Goal: Transaction & Acquisition: Purchase product/service

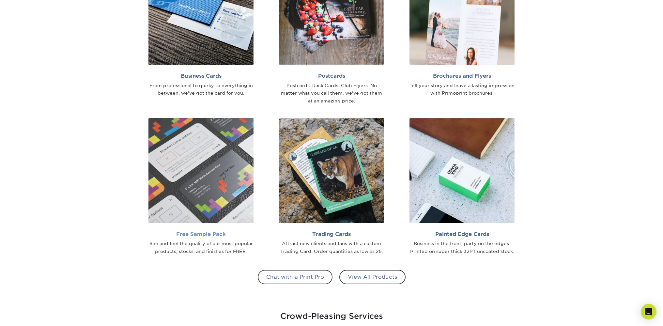
scroll to position [558, 0]
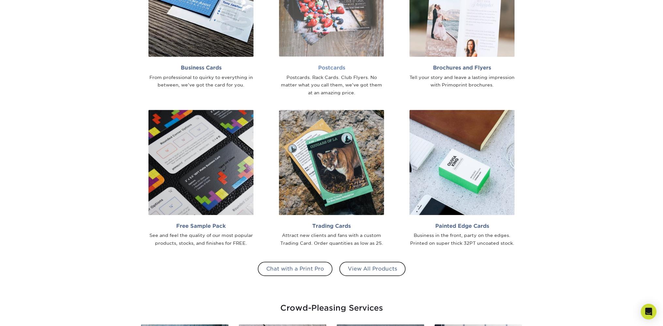
click at [344, 16] on img at bounding box center [331, 4] width 105 height 105
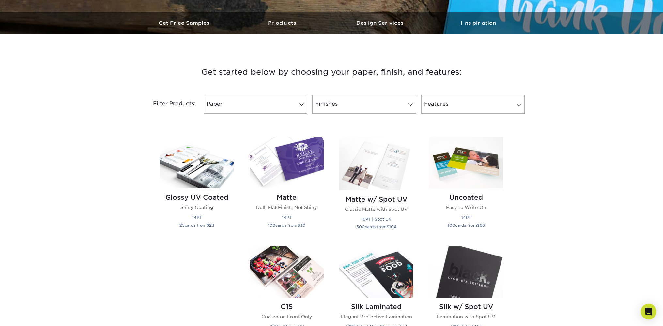
scroll to position [211, 0]
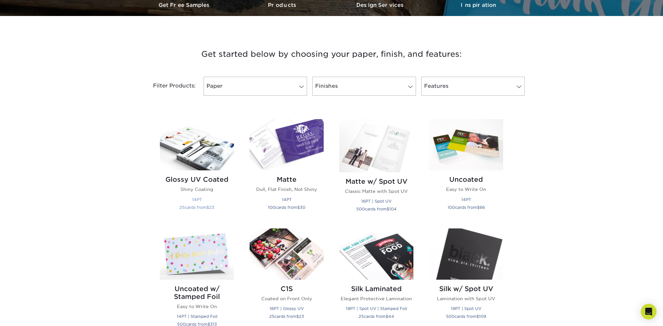
click at [204, 158] on img at bounding box center [197, 144] width 74 height 51
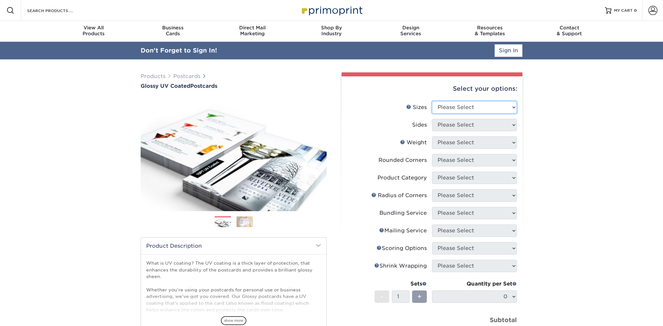
click at [432, 101] on select "Please Select 1.5" x 7" 2" x 4" 2" x 6" 2" x 7" 2" x 8" 2.12" x 5.5" 2.12" x 5.…" at bounding box center [474, 107] width 85 height 12
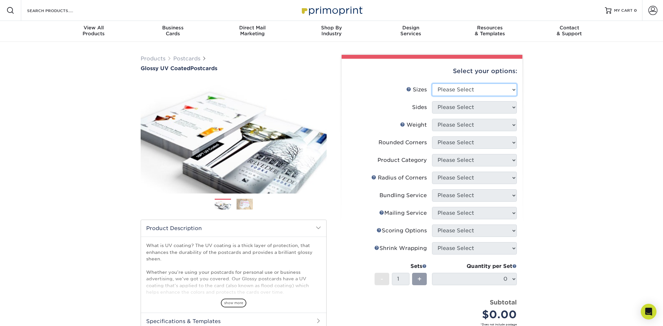
select select "6.00x9.00"
click option "6" x 9"" at bounding box center [0, 0] width 0 height 0
select select "13abbda7-1d64-4f25-8bb2-c179b224825d"
select select "16PT"
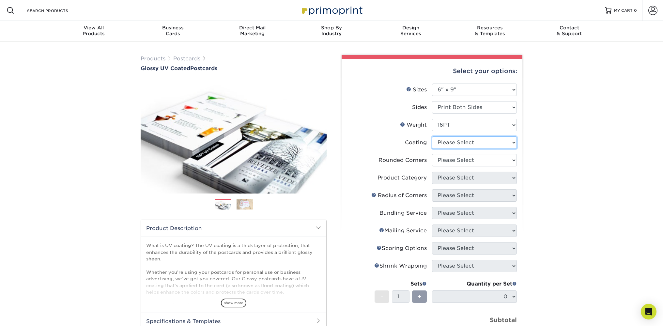
select select "ae367451-b2b8-45df-a344-0f05b6a12993"
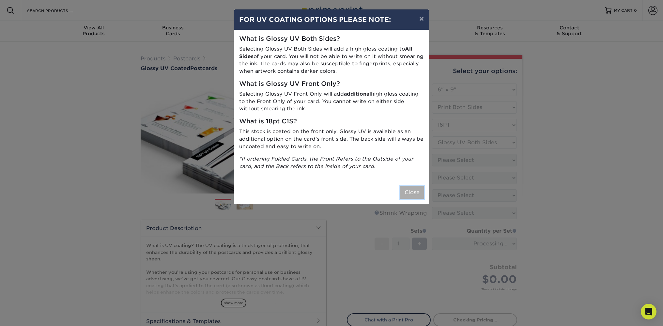
click at [412, 195] on button "Close" at bounding box center [411, 192] width 23 height 12
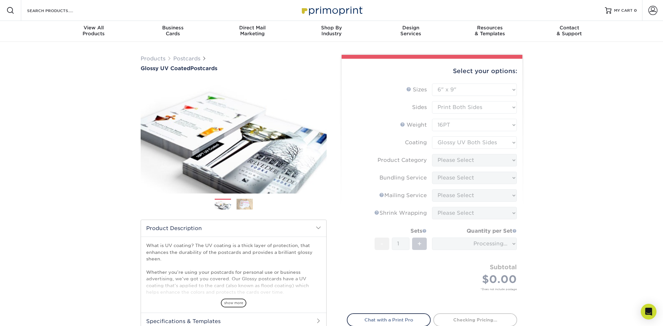
click at [459, 143] on form "Sizes Help Sizes Please Select 1.5" x 7" 2" x 4" 2" x 6" 2" x 7" 2" x 8" 2.12" …" at bounding box center [432, 194] width 170 height 222
click at [449, 163] on form "Sizes Help Sizes Please Select 1.5" x 7" 2" x 4" 2" x 6" 2" x 7" 2" x 8" 2.12" …" at bounding box center [432, 194] width 170 height 222
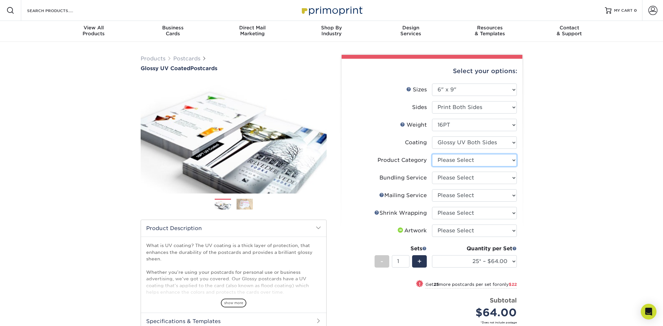
select select "9b7272e0-d6c8-4c3c-8e97-d3a1bcdab858"
click option "Postcards" at bounding box center [0, 0] width 0 height 0
select select "3e5e9bdd-d78a-4c28-a41d-fe1407925ca6"
click option "No Direct Mailing Service" at bounding box center [0, 0] width 0 height 0
select select "c8749376-e7da-41d0-b3dc-647faf84d907"
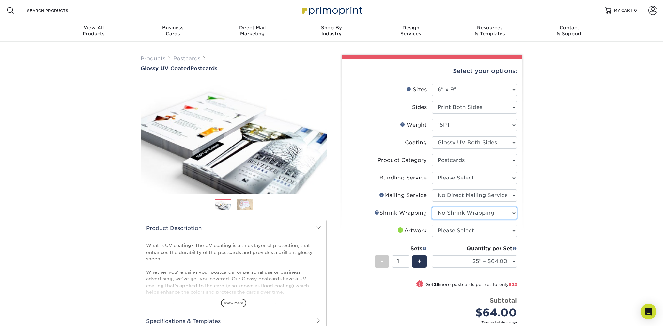
click option "No Shrink Wrapping" at bounding box center [0, 0] width 0 height 0
select select "upload"
click option "I will upload files" at bounding box center [0, 0] width 0 height 0
click at [432, 255] on select "25* – $64.00 50* – $86.00 75* – $100.00 100* – $133.00 250* – $224.00 500 – $27…" at bounding box center [474, 261] width 85 height 12
select select "100* – $133.00"
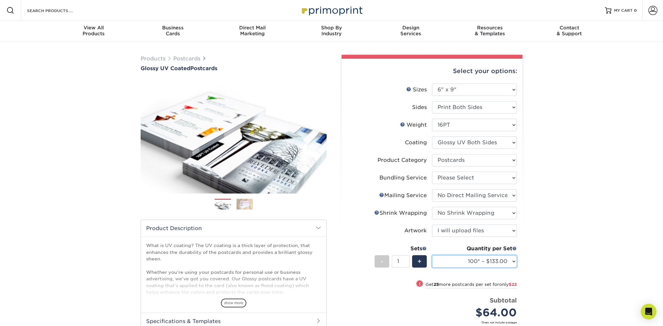
click option "100* – $133.00" at bounding box center [0, 0] width 0 height 0
select select "58689abb-25c0-461c-a4c3-a80b627d6649"
click option "No Bundling Services" at bounding box center [0, 0] width 0 height 0
click at [432, 83] on select "Please Select 1.5" x 7" 2" x 4" 2" x 6" 2" x 7" 2" x 8" 2.12" x 5.5" 2.12" x 5.…" at bounding box center [474, 89] width 85 height 12
select select "6.25x11.00"
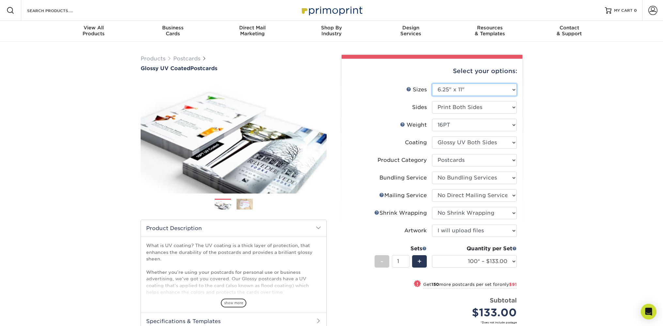
click option "6.25" x 11"" at bounding box center [0, 0] width 0 height 0
select select "-1"
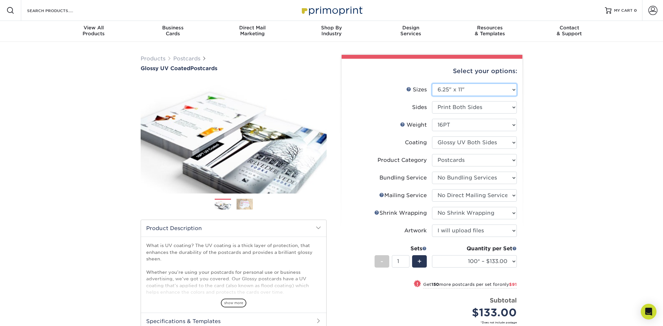
select select
select select "-1"
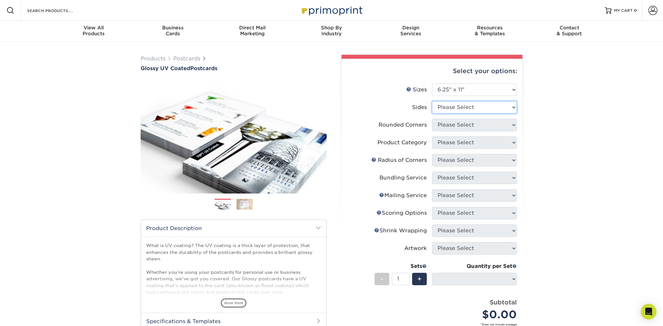
select select "13abbda7-1d64-4f25-8bb2-c179b224825d"
select select
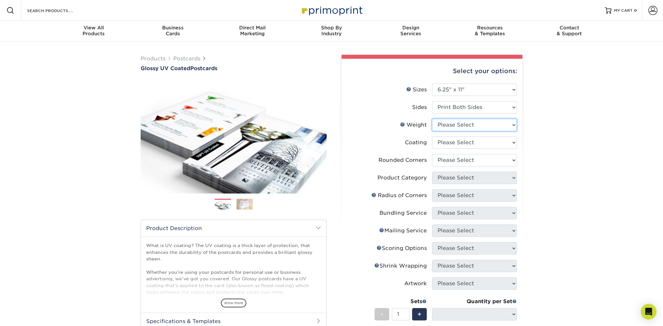
click option "Please Select" at bounding box center [0, 0] width 0 height 0
select select "18PTC1S"
select select "-1"
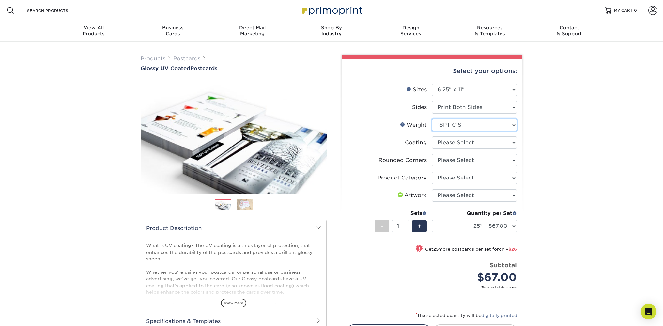
select select "16PT"
select select
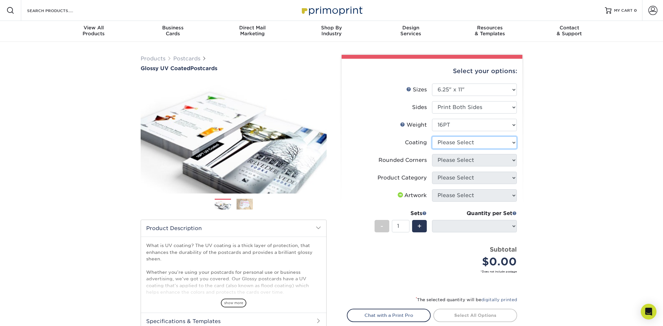
select select "ae367451-b2b8-45df-a344-0f05b6a12993"
select select "-1"
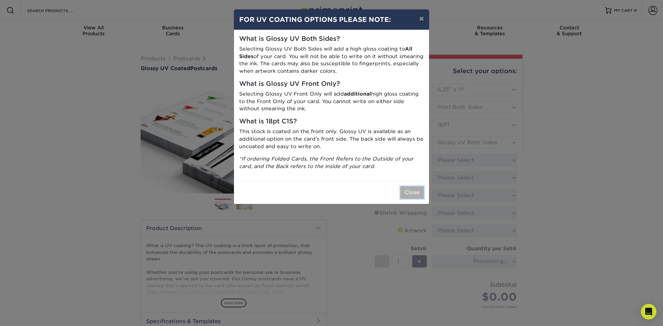
click at [416, 193] on button "Close" at bounding box center [411, 192] width 23 height 12
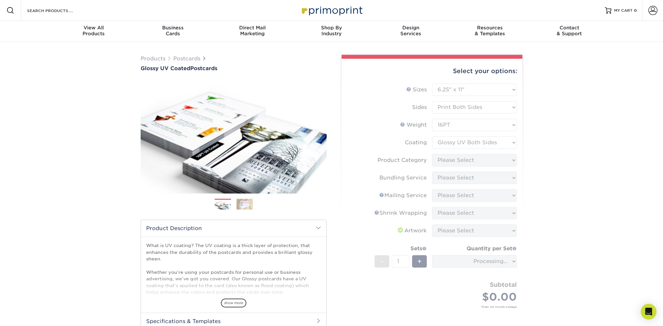
click at [455, 160] on form "Sizes Help Sizes Please Select 1.5" x 7" 2" x 4" 2" x 6" 2" x 7" 2" x 8" 2.12" …" at bounding box center [432, 203] width 170 height 240
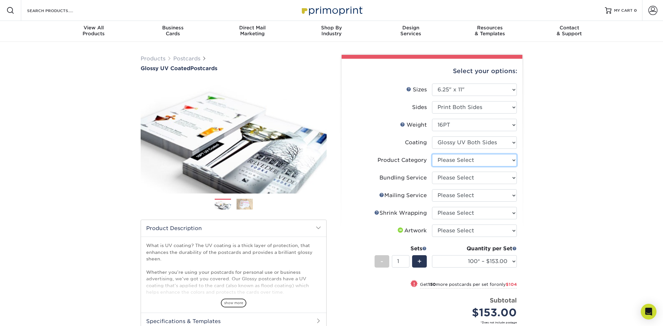
select select "9b7272e0-d6c8-4c3c-8e97-d3a1bcdab858"
click option "Postcards" at bounding box center [0, 0] width 0 height 0
select select "58689abb-25c0-461c-a4c3-a80b627d6649"
click option "No Bundling Services" at bounding box center [0, 0] width 0 height 0
select select "3e5e9bdd-d78a-4c28-a41d-fe1407925ca6"
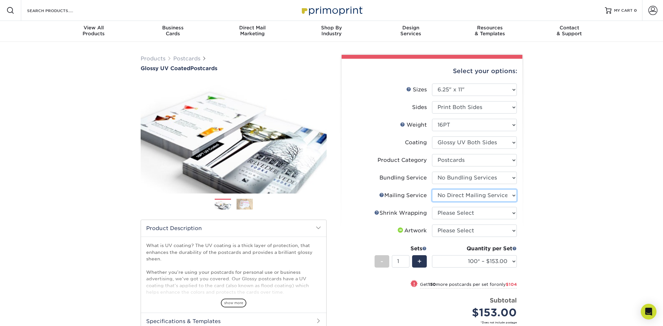
click option "No Direct Mailing Service" at bounding box center [0, 0] width 0 height 0
select select "c8749376-e7da-41d0-b3dc-647faf84d907"
click option "No Shrink Wrapping" at bounding box center [0, 0] width 0 height 0
select select "upload"
click option "I will upload files" at bounding box center [0, 0] width 0 height 0
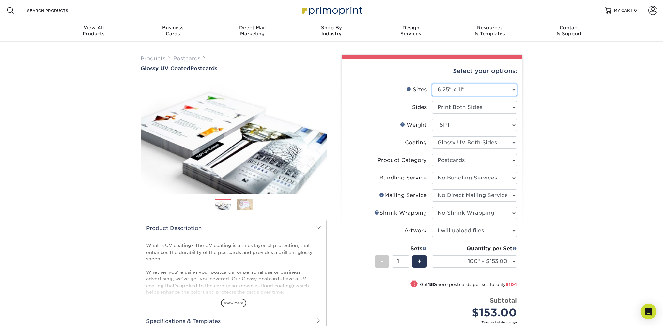
click at [432, 83] on select "Please Select 1.5" x 7" 2" x 4" 2" x 6" 2" x 7" 2" x 8" 2.12" x 5.5" 2.12" x 5.…" at bounding box center [474, 89] width 85 height 12
select select "5.00x8.00"
click option "5" x 8"" at bounding box center [0, 0] width 0 height 0
select select "-1"
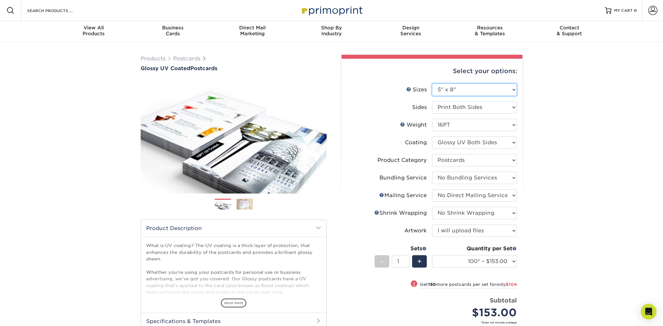
select select "-1"
select select
select select "-1"
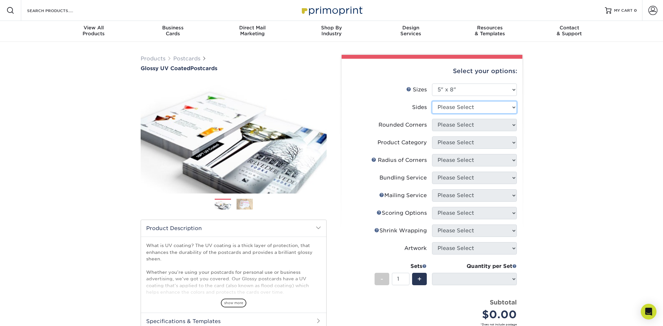
select select "13abbda7-1d64-4f25-8bb2-c179b224825d"
select select
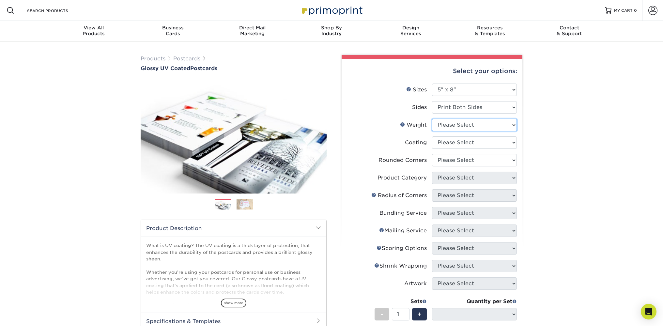
select select "16PT"
select select
select select "ae367451-b2b8-45df-a344-0f05b6a12993"
select select "-1"
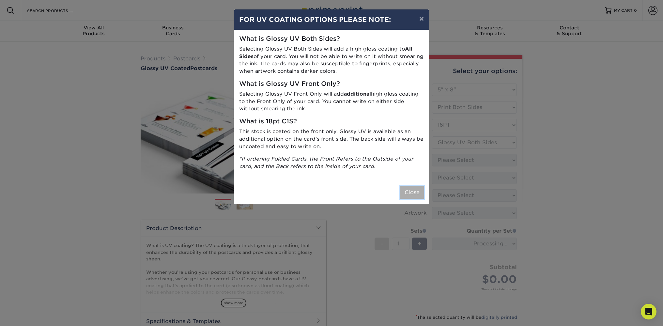
click at [415, 194] on button "Close" at bounding box center [411, 192] width 23 height 12
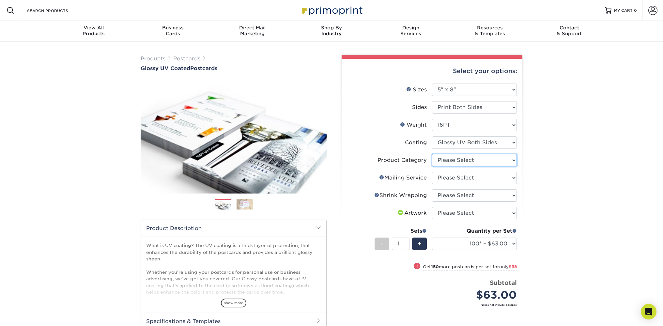
select select "9b7272e0-d6c8-4c3c-8e97-d3a1bcdab858"
click option "Postcards" at bounding box center [0, 0] width 0 height 0
select select "3e5e9bdd-d78a-4c28-a41d-fe1407925ca6"
click option "No Direct Mailing Service" at bounding box center [0, 0] width 0 height 0
select select "c8749376-e7da-41d0-b3dc-647faf84d907"
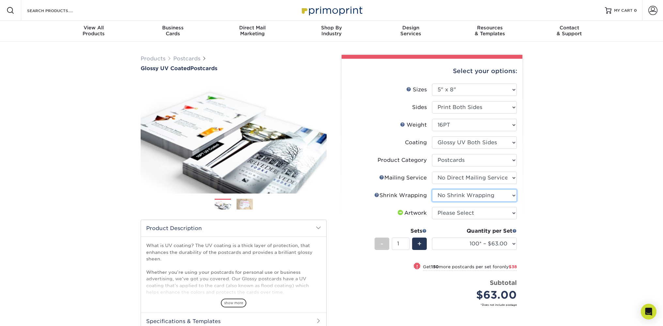
click option "No Shrink Wrapping" at bounding box center [0, 0] width 0 height 0
select select "upload"
click option "I will upload files" at bounding box center [0, 0] width 0 height 0
click at [432, 237] on select "100* – $63.00 250* – $101.00 500 – $139.00 1000 – $160.00 2500 – $264.00 5000 –…" at bounding box center [474, 243] width 85 height 12
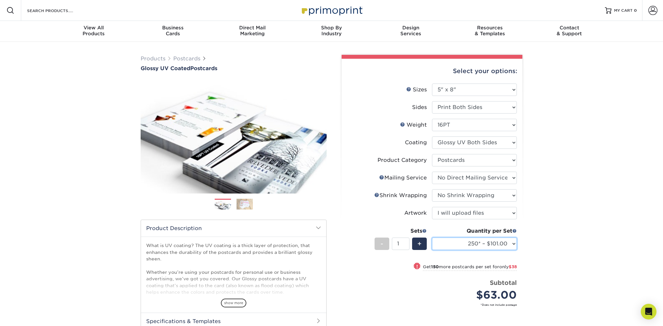
click option "250* – $101.00" at bounding box center [0, 0] width 0 height 0
click at [432, 237] on select "100* – $63.00 250* – $101.00 500 – $139.00 1000 – $160.00 2500 – $264.00 5000 –…" at bounding box center [474, 243] width 85 height 12
click option "500 – $139.00" at bounding box center [0, 0] width 0 height 0
click at [432, 237] on select "100* – $63.00 250* – $101.00 500 – $139.00 1000 – $160.00 2500 – $264.00 5000 –…" at bounding box center [474, 243] width 85 height 12
click option "250* – $101.00" at bounding box center [0, 0] width 0 height 0
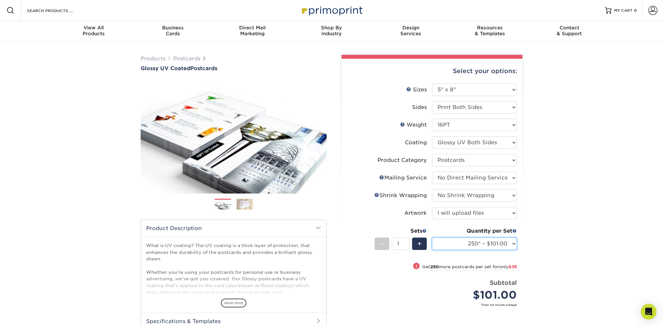
click at [432, 237] on select "100* – $63.00 250* – $101.00 500 – $139.00 1000 – $160.00 2500 – $264.00 5000 –…" at bounding box center [474, 243] width 85 height 12
select select "100* – $63.00"
click option "100* – $63.00" at bounding box center [0, 0] width 0 height 0
select select "14PT"
select select "-1"
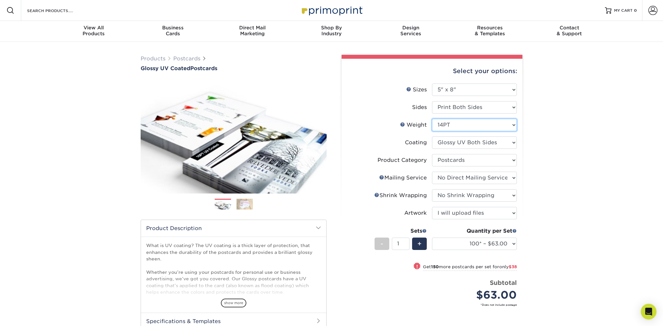
select select "-1"
select select
select select "-1"
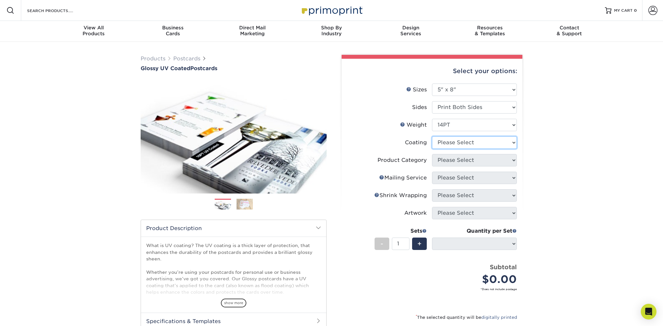
select select "ae367451-b2b8-45df-a344-0f05b6a12993"
select select "-1"
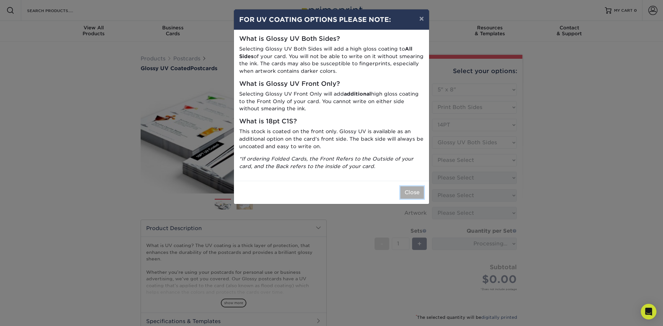
click at [420, 193] on button "Close" at bounding box center [411, 192] width 23 height 12
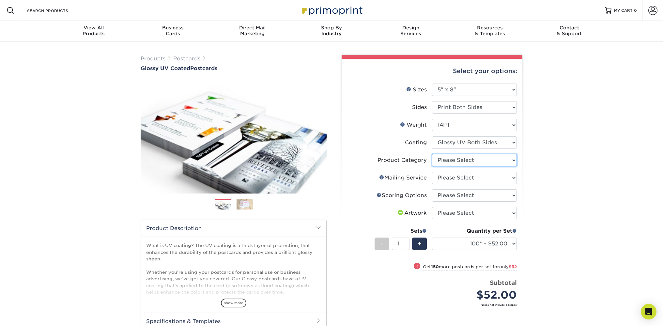
select select "9b7272e0-d6c8-4c3c-8e97-d3a1bcdab858"
click option "Postcards" at bounding box center [0, 0] width 0 height 0
select select "3e5e9bdd-d78a-4c28-a41d-fe1407925ca6"
click option "No Direct Mailing Service" at bounding box center [0, 0] width 0 height 0
select select "16ebe401-5398-422d-8cb0-f3adbb82deb5"
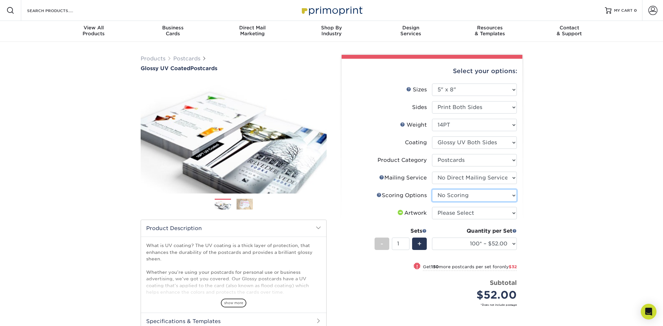
click option "No Scoring" at bounding box center [0, 0] width 0 height 0
select select "upload"
click option "I will upload files" at bounding box center [0, 0] width 0 height 0
click at [432, 237] on select "100* – $52.00 250* – $84.00 500 – $116.00 1000 – $134.00 2500 – $220.00 5000 – …" at bounding box center [474, 243] width 85 height 12
click option "250* – $84.00" at bounding box center [0, 0] width 0 height 0
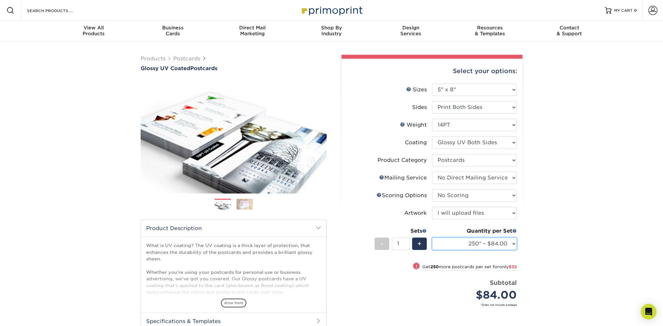
click at [432, 237] on select "100* – $52.00 250* – $84.00 500 – $116.00 1000 – $134.00 2500 – $220.00 5000 – …" at bounding box center [474, 243] width 85 height 12
select select "500 – $116.00"
click option "500 – $116.00" at bounding box center [0, 0] width 0 height 0
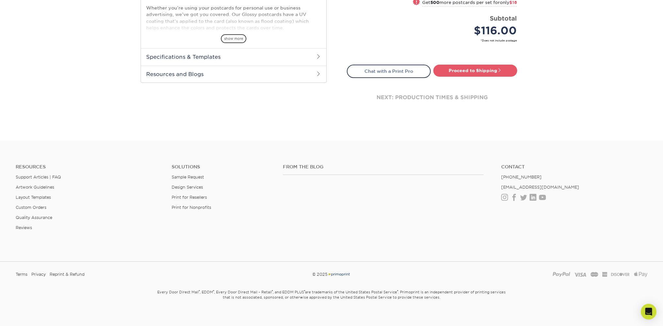
scroll to position [269, 0]
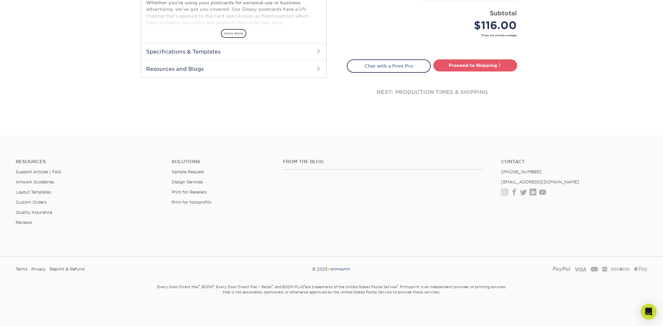
click at [207, 50] on h2 "Specifications & Templates" at bounding box center [233, 51] width 185 height 17
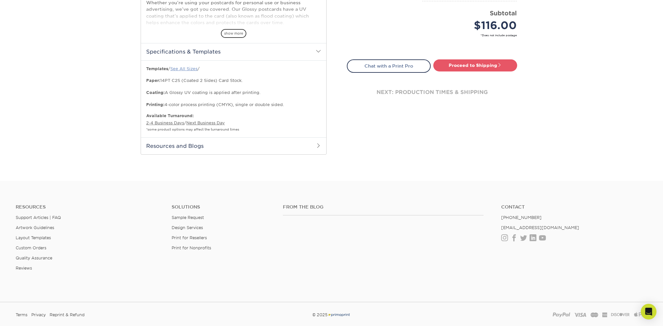
click at [186, 68] on link "See All Sizes" at bounding box center [183, 68] width 27 height 5
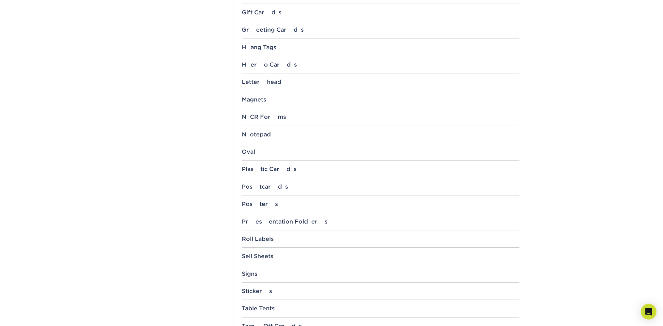
scroll to position [536, 0]
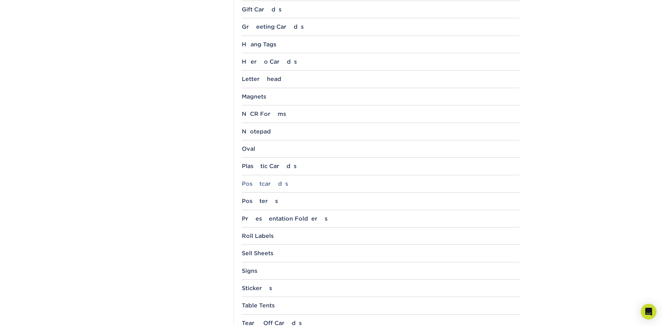
click at [261, 184] on div "Postcards" at bounding box center [381, 183] width 278 height 7
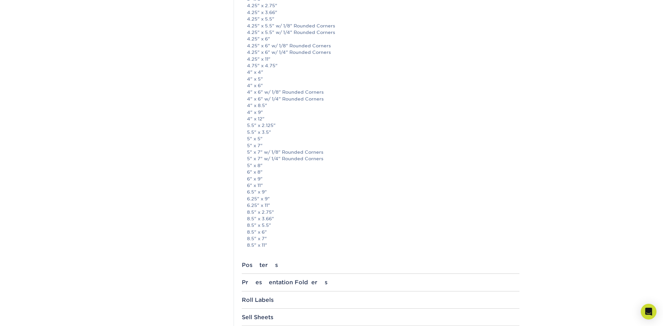
scroll to position [813, 0]
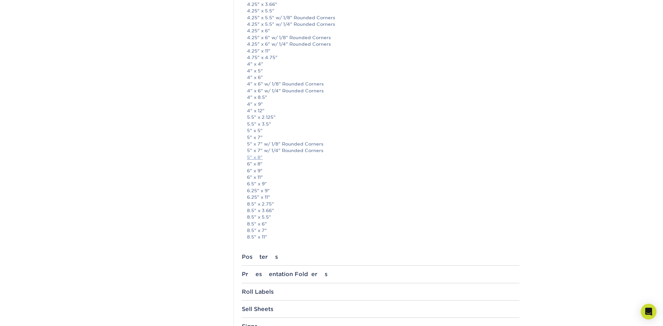
click at [257, 158] on link "5" x 8"" at bounding box center [255, 157] width 16 height 5
